Goal: Use online tool/utility: Use online tool/utility

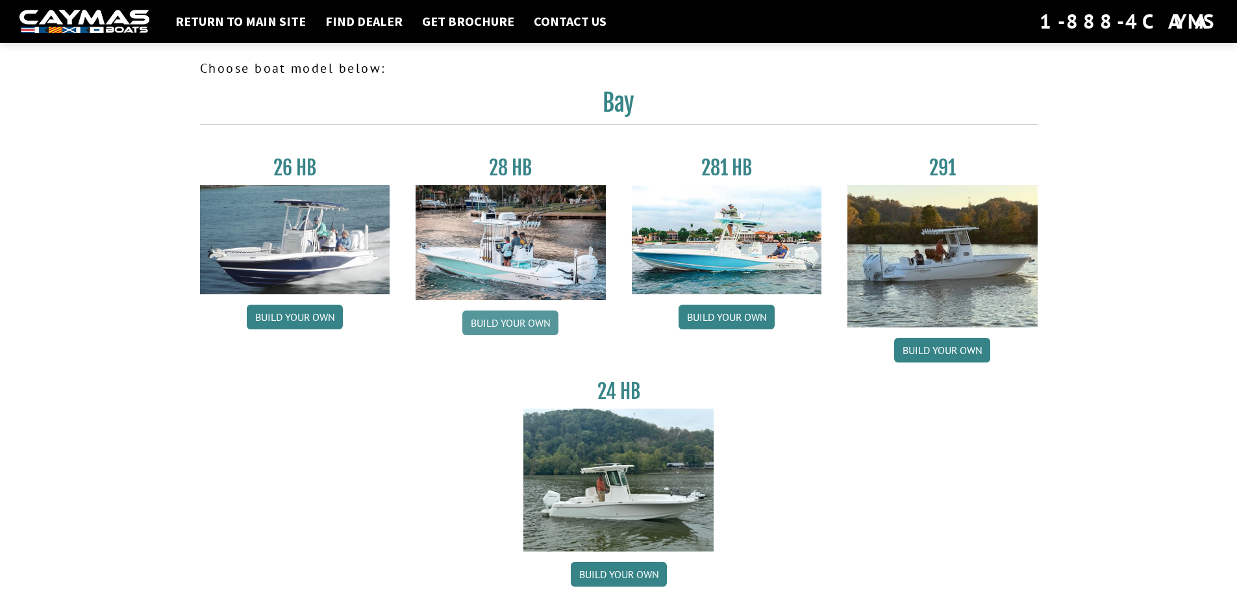
click at [500, 320] on link "Build your own" at bounding box center [510, 322] width 96 height 25
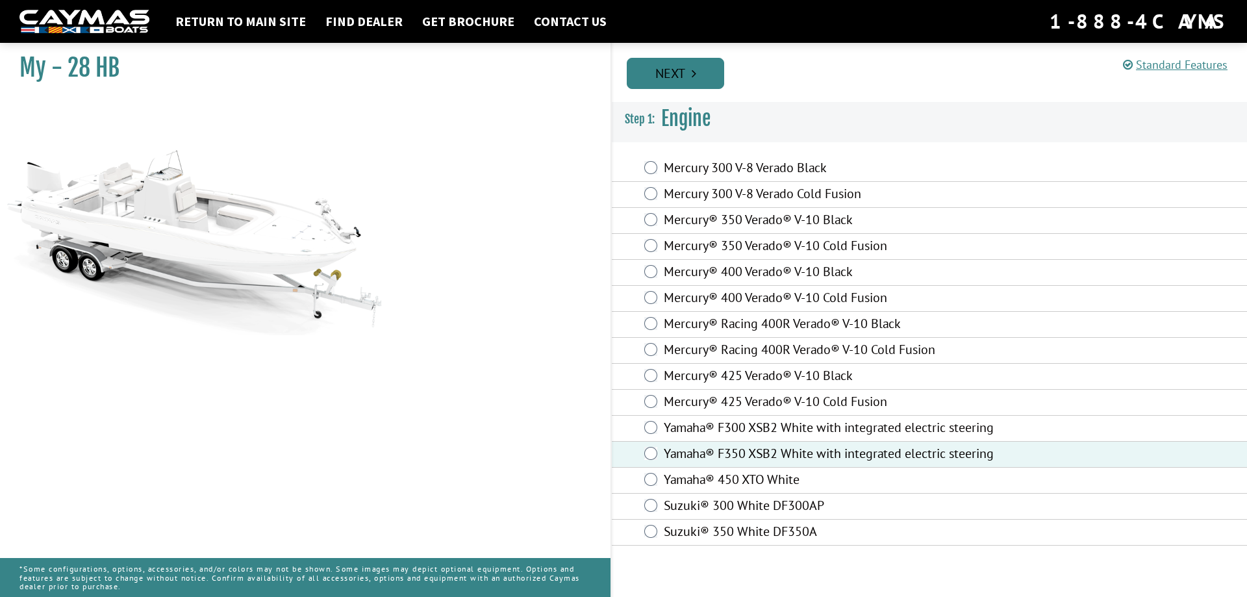
click at [686, 78] on link "Next" at bounding box center [675, 73] width 97 height 31
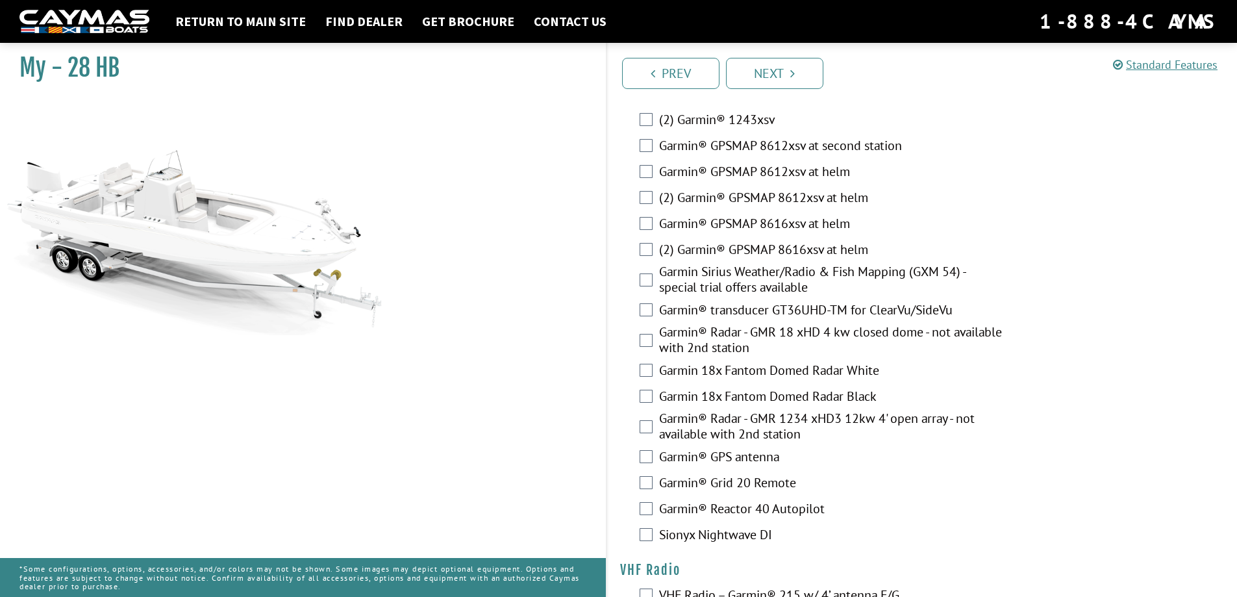
scroll to position [3221, 0]
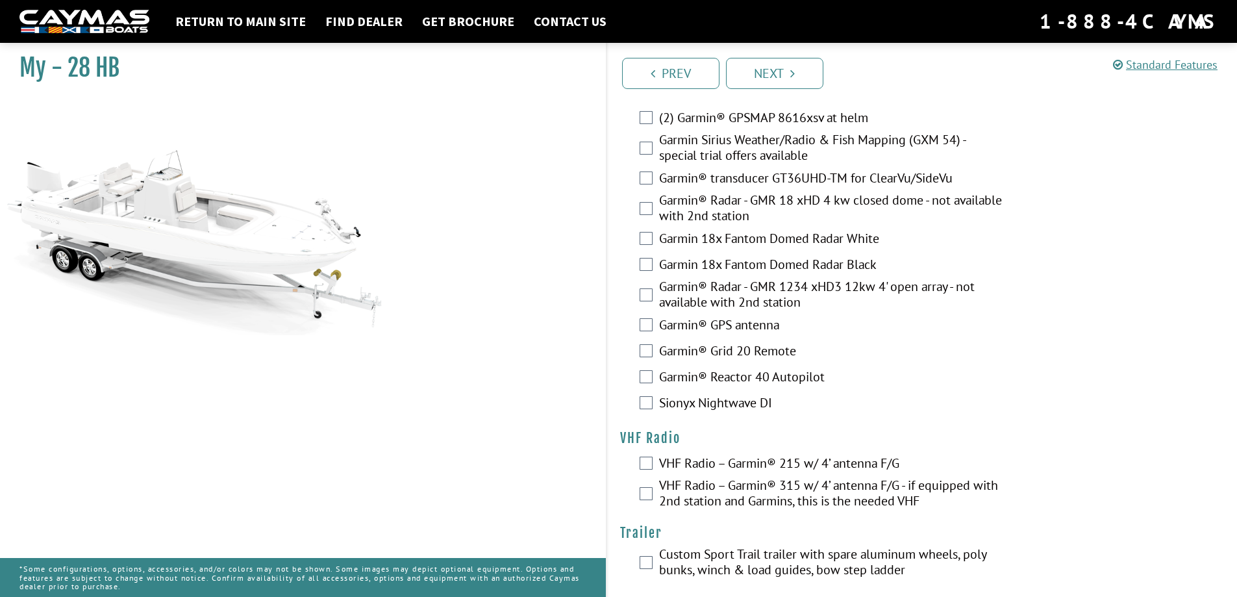
click at [100, 24] on img at bounding box center [84, 22] width 130 height 24
